Goal: Task Accomplishment & Management: Use online tool/utility

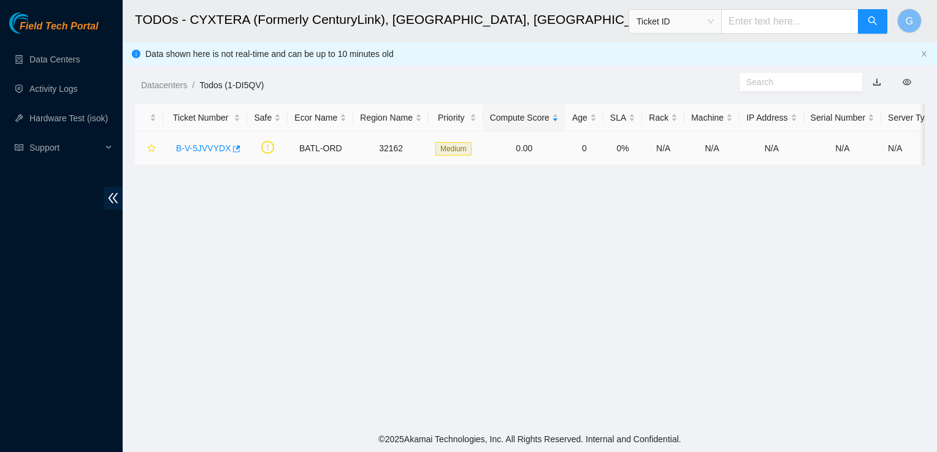
click at [210, 148] on link "B-V-5JVVYDX" at bounding box center [203, 148] width 55 height 10
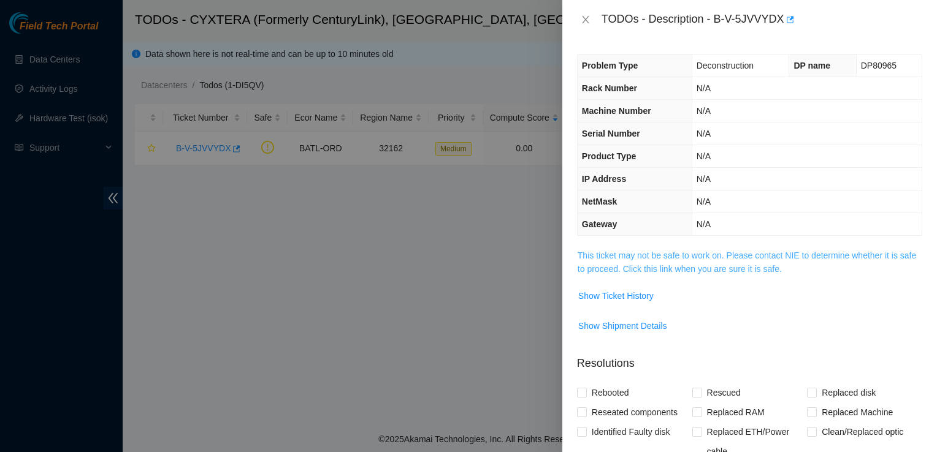
click at [665, 259] on link "This ticket may not be safe to work on. Please contact NIE to determine whether…" at bounding box center [747, 262] width 338 height 23
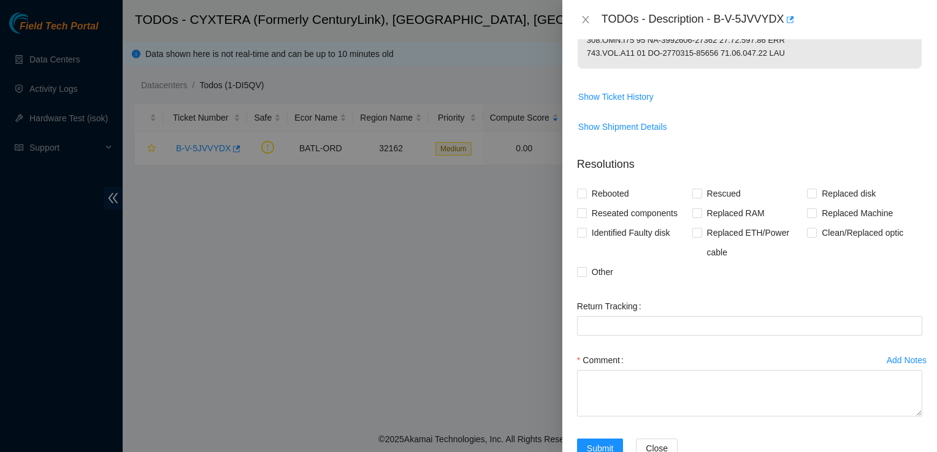
scroll to position [1021, 0]
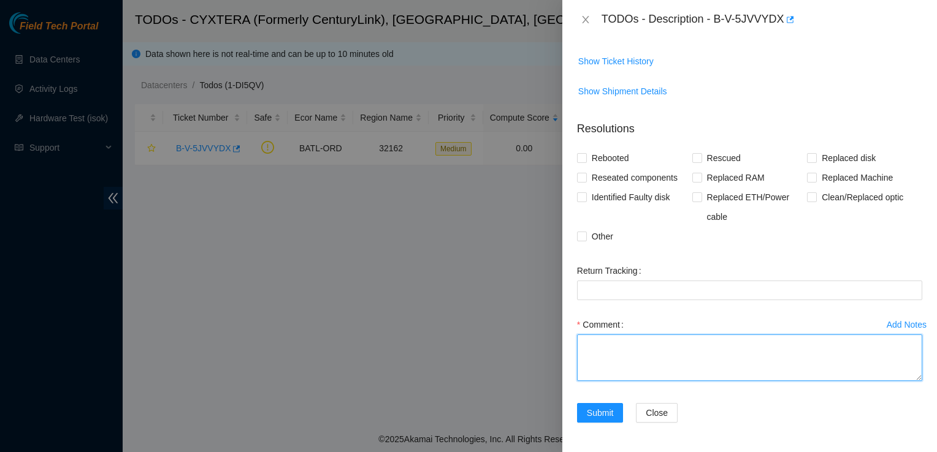
click at [601, 370] on textarea "Comment" at bounding box center [749, 358] width 345 height 47
type textarea "Powered down. Now waiting on order to pack up and ship out."
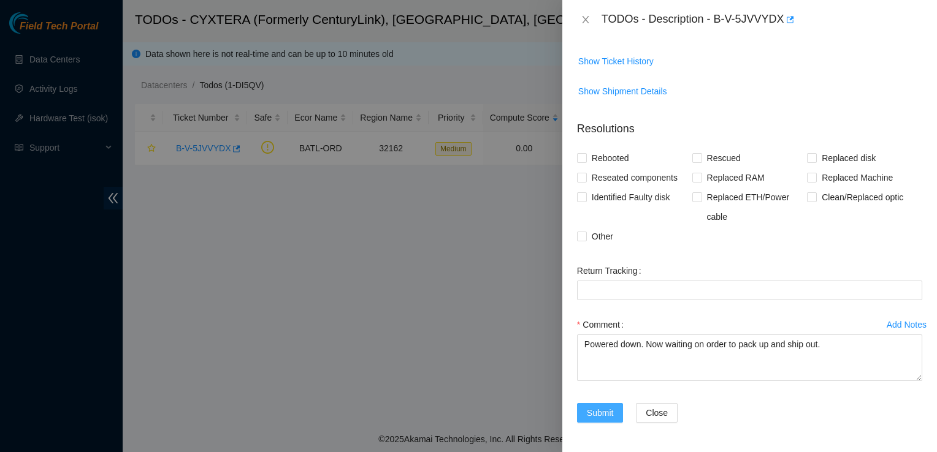
click at [612, 418] on span "Submit" at bounding box center [600, 412] width 27 height 13
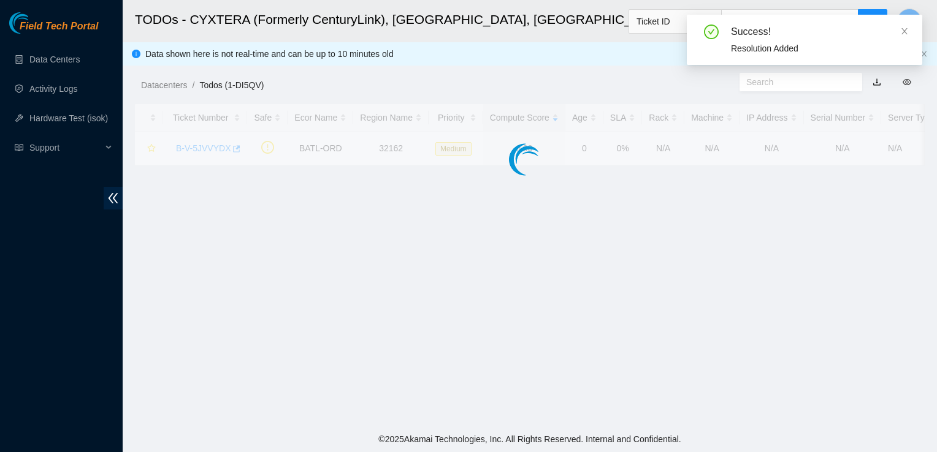
scroll to position [356, 0]
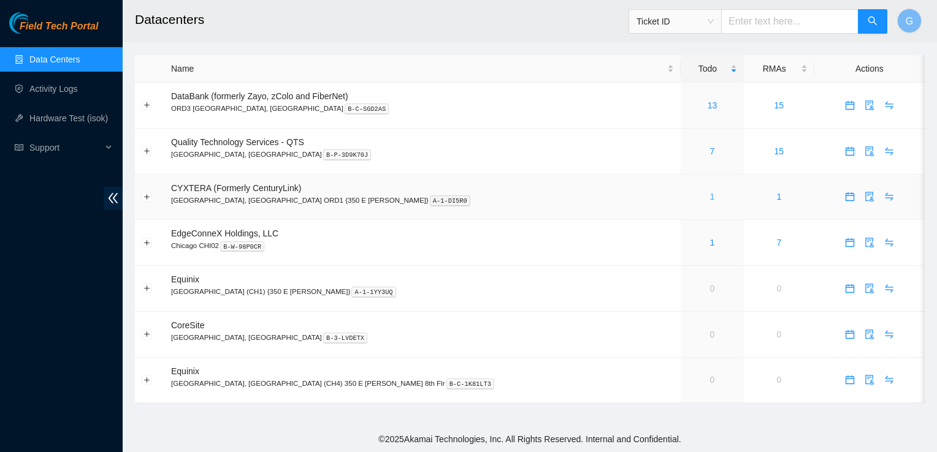
click at [710, 199] on link "1" at bounding box center [712, 197] width 5 height 10
